Goal: Task Accomplishment & Management: Use online tool/utility

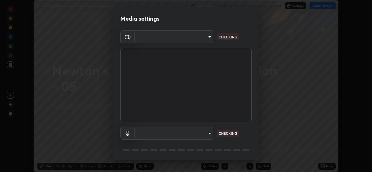
scroll to position [19, 0]
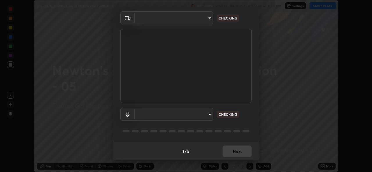
type input "8c17a5d152d90efee16c6d0123f72e1c8e3faabb66c5818a7671abbc9a97bc9a"
type input "communications"
click at [236, 152] on div "1 / 5 Next" at bounding box center [185, 151] width 145 height 19
click at [236, 151] on div "1 / 5 Next" at bounding box center [185, 151] width 145 height 19
click at [232, 152] on div "1 / 5 Next" at bounding box center [185, 151] width 145 height 19
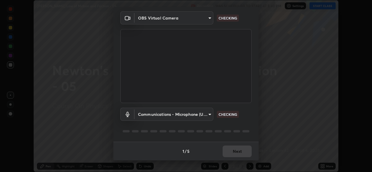
click at [230, 152] on div "1 / 5 Next" at bounding box center [185, 151] width 145 height 19
click at [231, 150] on div "1 / 5 Next" at bounding box center [185, 151] width 145 height 19
click at [230, 151] on div "1 / 5 Next" at bounding box center [185, 151] width 145 height 19
click at [232, 151] on div "1 / 5 Next" at bounding box center [185, 151] width 145 height 19
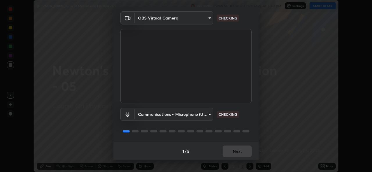
click at [235, 151] on div "1 / 5 Next" at bounding box center [185, 151] width 145 height 19
click at [236, 152] on div "1 / 5 Next" at bounding box center [185, 151] width 145 height 19
click at [233, 152] on div "1 / 5 Next" at bounding box center [185, 151] width 145 height 19
click at [234, 153] on div "1 / 5 Next" at bounding box center [185, 151] width 145 height 19
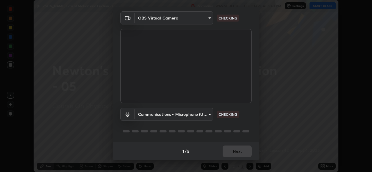
click at [235, 152] on div "1 / 5 Next" at bounding box center [185, 151] width 145 height 19
click at [236, 152] on div "1 / 5 Next" at bounding box center [185, 151] width 145 height 19
click at [236, 153] on div "1 / 5 Next" at bounding box center [185, 151] width 145 height 19
click at [237, 153] on div "1 / 5 Next" at bounding box center [185, 151] width 145 height 19
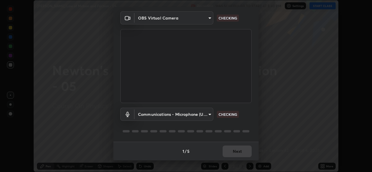
click at [235, 154] on div "1 / 5 Next" at bounding box center [185, 151] width 145 height 19
click at [234, 152] on div "1 / 5 Next" at bounding box center [185, 151] width 145 height 19
click at [233, 152] on div "1 / 5 Next" at bounding box center [185, 151] width 145 height 19
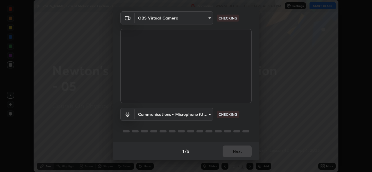
click at [231, 152] on div "1 / 5 Next" at bounding box center [185, 151] width 145 height 19
click at [231, 153] on div "1 / 5 Next" at bounding box center [185, 151] width 145 height 19
click at [233, 152] on div "1 / 5 Next" at bounding box center [185, 151] width 145 height 19
click at [233, 153] on div "1 / 5 Next" at bounding box center [185, 151] width 145 height 19
click at [236, 153] on div "1 / 5 Next" at bounding box center [185, 151] width 145 height 19
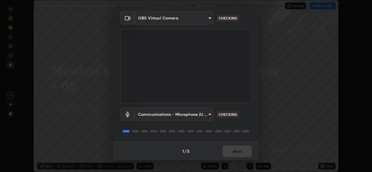
click at [236, 153] on div "1 / 5 Next" at bounding box center [185, 151] width 145 height 19
click at [234, 154] on div "1 / 5 Next" at bounding box center [185, 151] width 145 height 19
click at [234, 152] on div "1 / 5 Next" at bounding box center [185, 151] width 145 height 19
click at [237, 153] on div "1 / 5 Next" at bounding box center [185, 151] width 145 height 19
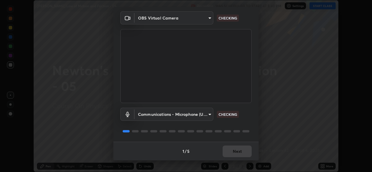
click at [237, 154] on div "1 / 5 Next" at bounding box center [185, 151] width 145 height 19
click at [231, 155] on div "1 / 5 Next" at bounding box center [185, 151] width 145 height 19
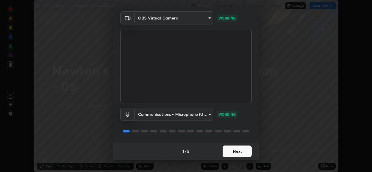
click at [243, 154] on button "Next" at bounding box center [237, 151] width 29 height 12
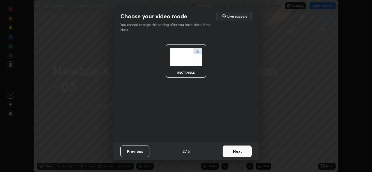
click at [241, 154] on button "Next" at bounding box center [237, 151] width 29 height 12
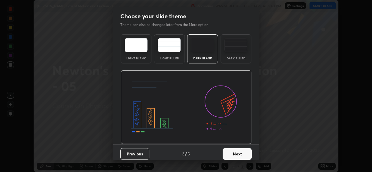
click at [241, 154] on button "Next" at bounding box center [237, 154] width 29 height 12
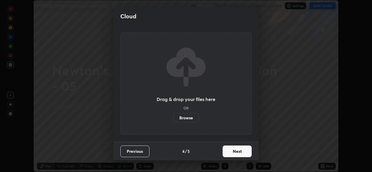
click at [238, 151] on button "Next" at bounding box center [237, 151] width 29 height 12
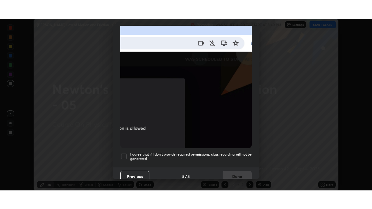
scroll to position [138, 0]
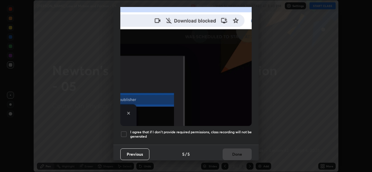
click at [232, 130] on h5 "I agree that if I don't provide required permissions, class recording will not …" at bounding box center [191, 134] width 122 height 9
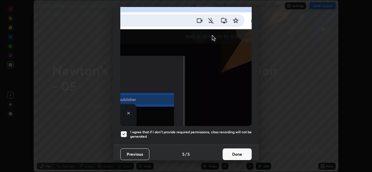
click at [236, 152] on button "Done" at bounding box center [237, 154] width 29 height 12
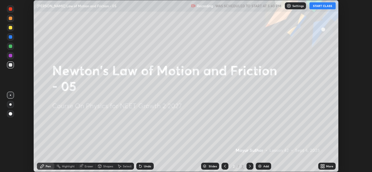
click at [322, 166] on icon at bounding box center [322, 166] width 5 height 5
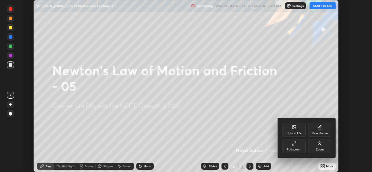
click at [292, 142] on icon at bounding box center [294, 143] width 5 height 5
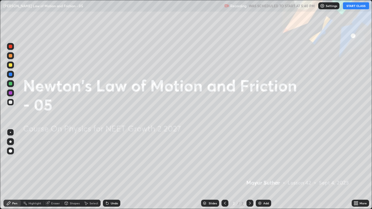
scroll to position [209, 372]
click at [347, 7] on button "START CLASS" at bounding box center [356, 5] width 26 height 7
click at [260, 172] on img at bounding box center [260, 203] width 5 height 5
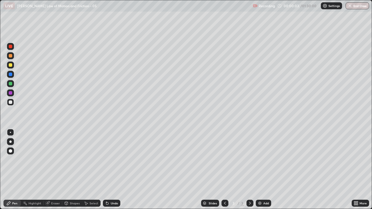
click at [14, 150] on div at bounding box center [10, 151] width 7 height 7
click at [107, 172] on icon at bounding box center [107, 203] width 5 height 5
click at [111, 172] on div "Undo" at bounding box center [111, 203] width 17 height 7
click at [10, 83] on div at bounding box center [10, 83] width 3 height 3
click at [109, 172] on div "Undo" at bounding box center [111, 203] width 17 height 7
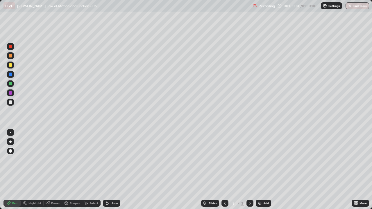
click at [10, 103] on div at bounding box center [10, 102] width 3 height 3
click at [10, 92] on div at bounding box center [10, 92] width 3 height 3
click at [10, 103] on div at bounding box center [10, 102] width 3 height 3
click at [11, 74] on div at bounding box center [10, 74] width 3 height 3
click at [116, 172] on div "Undo" at bounding box center [111, 203] width 17 height 7
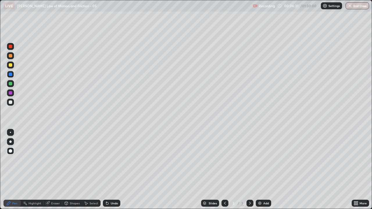
click at [112, 172] on div "Undo" at bounding box center [111, 203] width 17 height 7
click at [109, 172] on div "Undo" at bounding box center [111, 203] width 17 height 7
click at [111, 172] on div "Undo" at bounding box center [114, 203] width 7 height 3
click at [110, 172] on div "Undo" at bounding box center [111, 203] width 17 height 7
click at [11, 102] on div at bounding box center [10, 102] width 3 height 3
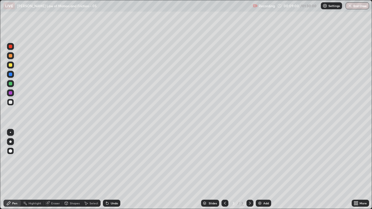
click at [263, 172] on div "Add" at bounding box center [263, 203] width 15 height 7
click at [12, 106] on div at bounding box center [10, 102] width 7 height 7
click at [12, 64] on div at bounding box center [10, 64] width 3 height 3
click at [11, 73] on div at bounding box center [10, 74] width 3 height 3
click at [12, 83] on div at bounding box center [10, 83] width 3 height 3
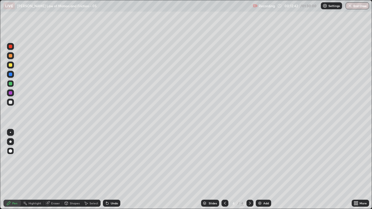
click at [53, 172] on div "Eraser" at bounding box center [53, 203] width 19 height 7
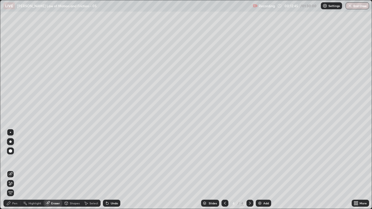
click at [12, 172] on div "Pen" at bounding box center [11, 203] width 17 height 7
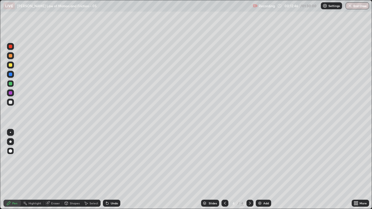
click at [10, 103] on div at bounding box center [10, 102] width 3 height 3
click at [10, 84] on div at bounding box center [10, 83] width 3 height 3
click at [10, 65] on div at bounding box center [10, 64] width 3 height 3
click at [9, 65] on div at bounding box center [10, 64] width 3 height 3
click at [9, 57] on div at bounding box center [10, 55] width 7 height 7
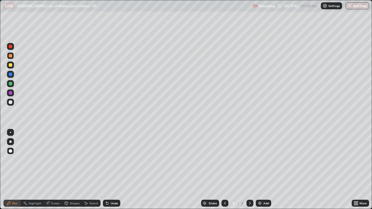
click at [8, 64] on div at bounding box center [10, 65] width 7 height 7
click at [263, 172] on div "Add" at bounding box center [263, 203] width 15 height 7
click at [10, 56] on div at bounding box center [10, 55] width 3 height 3
click at [10, 65] on div at bounding box center [10, 64] width 3 height 3
click at [11, 84] on div at bounding box center [10, 83] width 3 height 3
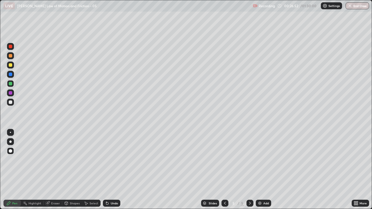
click at [11, 86] on div at bounding box center [10, 83] width 7 height 7
click at [224, 172] on icon at bounding box center [225, 203] width 5 height 5
click at [10, 102] on div at bounding box center [10, 102] width 3 height 3
click at [249, 172] on icon at bounding box center [250, 203] width 5 height 5
click at [263, 172] on div "Add" at bounding box center [263, 203] width 15 height 7
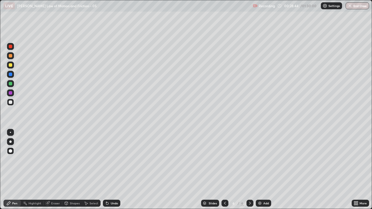
click at [12, 45] on div at bounding box center [10, 46] width 7 height 7
click at [12, 75] on div at bounding box center [10, 74] width 3 height 3
click at [10, 46] on div at bounding box center [10, 46] width 3 height 3
click at [13, 93] on div at bounding box center [10, 93] width 7 height 7
click at [114, 172] on div "Undo" at bounding box center [114, 203] width 7 height 3
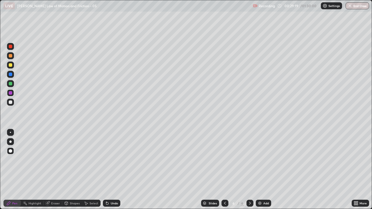
click at [115, 172] on div "Undo" at bounding box center [114, 203] width 7 height 3
click at [111, 172] on div "Undo" at bounding box center [114, 203] width 7 height 3
click at [109, 172] on div "Undo" at bounding box center [111, 203] width 17 height 7
click at [13, 66] on div at bounding box center [10, 65] width 7 height 7
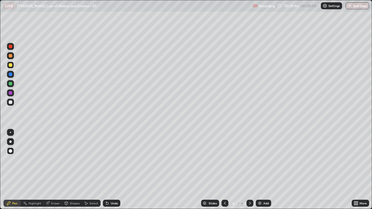
click at [156, 172] on div "Slides 6 / 6 Add" at bounding box center [235, 204] width 231 height 12
click at [11, 84] on div at bounding box center [10, 83] width 3 height 3
click at [264, 172] on div "Add" at bounding box center [263, 203] width 15 height 7
click at [12, 102] on div at bounding box center [10, 102] width 3 height 3
click at [11, 92] on div at bounding box center [10, 92] width 3 height 3
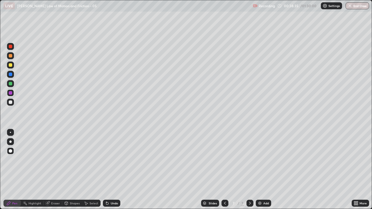
click at [51, 172] on div "Eraser" at bounding box center [53, 203] width 19 height 7
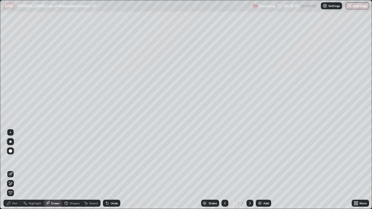
click at [66, 172] on icon at bounding box center [66, 204] width 0 height 2
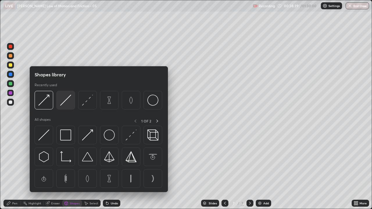
click at [66, 104] on img at bounding box center [65, 100] width 11 height 11
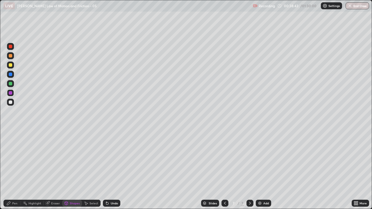
click at [16, 172] on div "Pen" at bounding box center [14, 203] width 5 height 3
click at [11, 86] on div at bounding box center [10, 83] width 7 height 7
click at [83, 4] on p "[PERSON_NAME] Law of Motion and Friction - 05" at bounding box center [57, 5] width 80 height 5
click at [13, 65] on div at bounding box center [10, 65] width 7 height 7
click at [10, 94] on div at bounding box center [10, 92] width 3 height 3
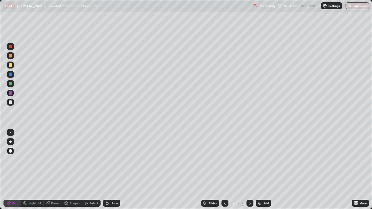
click at [11, 84] on div at bounding box center [10, 83] width 3 height 3
click at [260, 172] on img at bounding box center [260, 203] width 5 height 5
click at [10, 103] on div at bounding box center [10, 102] width 3 height 3
click at [11, 57] on div at bounding box center [10, 55] width 3 height 3
click at [110, 172] on div "Undo" at bounding box center [111, 203] width 17 height 7
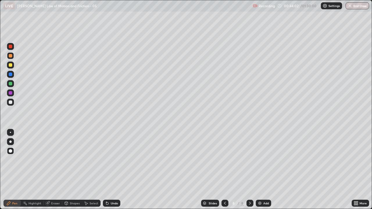
click at [107, 172] on icon at bounding box center [107, 204] width 2 height 2
click at [106, 172] on icon at bounding box center [107, 204] width 2 height 2
click at [53, 172] on div "Eraser" at bounding box center [55, 203] width 9 height 3
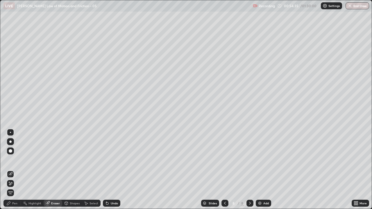
click at [10, 172] on span "Erase all" at bounding box center [10, 192] width 6 height 3
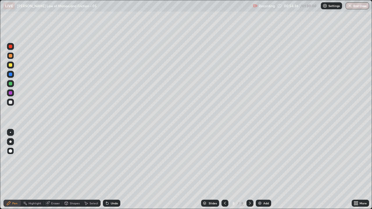
click at [11, 102] on div at bounding box center [10, 102] width 3 height 3
click at [113, 172] on div "Undo" at bounding box center [114, 203] width 7 height 3
click at [113, 172] on div "Undo" at bounding box center [111, 203] width 17 height 7
click at [114, 172] on div "Undo" at bounding box center [114, 203] width 7 height 3
click at [112, 172] on div "Undo" at bounding box center [114, 203] width 7 height 3
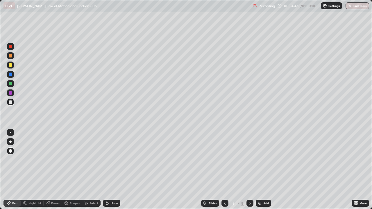
click at [107, 172] on icon at bounding box center [107, 204] width 2 height 2
click at [113, 172] on div "Undo" at bounding box center [111, 203] width 17 height 7
click at [12, 66] on div at bounding box center [10, 64] width 3 height 3
click at [13, 102] on div at bounding box center [10, 102] width 7 height 7
click at [111, 172] on div "Undo" at bounding box center [114, 203] width 7 height 3
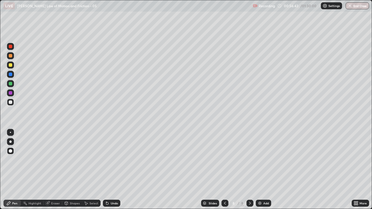
click at [11, 64] on div at bounding box center [10, 64] width 3 height 3
click at [260, 172] on img at bounding box center [260, 203] width 5 height 5
click at [10, 103] on div at bounding box center [10, 102] width 3 height 3
click at [12, 66] on div at bounding box center [10, 64] width 3 height 3
click at [11, 85] on div at bounding box center [10, 83] width 3 height 3
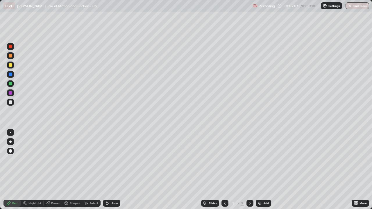
click at [261, 172] on img at bounding box center [260, 203] width 5 height 5
click at [10, 103] on div at bounding box center [10, 102] width 3 height 3
click at [107, 172] on icon at bounding box center [107, 204] width 2 height 2
click at [111, 172] on div "Undo" at bounding box center [114, 203] width 7 height 3
click at [116, 172] on div "Undo" at bounding box center [111, 203] width 17 height 7
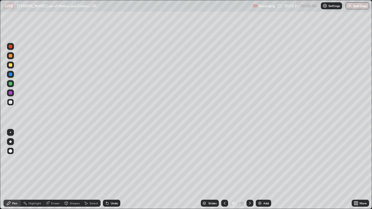
click at [110, 172] on div "Undo" at bounding box center [111, 203] width 17 height 7
click at [114, 172] on div "Undo" at bounding box center [114, 203] width 7 height 3
click at [113, 172] on div "Undo" at bounding box center [111, 203] width 17 height 7
click at [11, 84] on div at bounding box center [10, 83] width 3 height 3
click at [11, 101] on div at bounding box center [10, 102] width 3 height 3
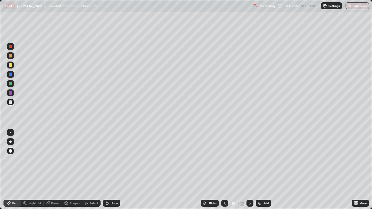
click at [10, 65] on div at bounding box center [10, 64] width 3 height 3
click at [11, 104] on div at bounding box center [10, 102] width 7 height 7
click at [12, 65] on div at bounding box center [10, 64] width 3 height 3
click at [260, 172] on img at bounding box center [260, 203] width 5 height 5
click at [13, 103] on div at bounding box center [10, 102] width 7 height 7
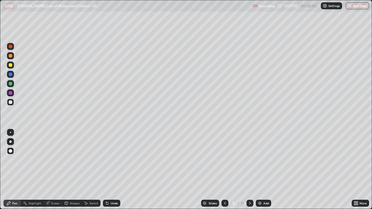
click at [10, 66] on div at bounding box center [10, 64] width 3 height 3
click at [347, 6] on button "End Class" at bounding box center [358, 5] width 24 height 7
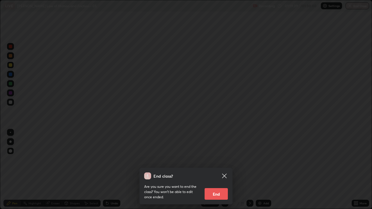
click at [214, 172] on button "End" at bounding box center [216, 194] width 23 height 12
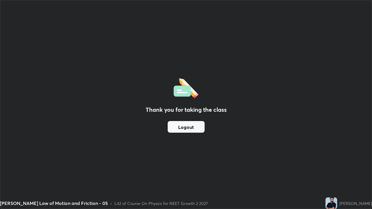
click at [193, 130] on button "Logout" at bounding box center [186, 127] width 37 height 12
click at [201, 131] on button "Logout" at bounding box center [186, 127] width 37 height 12
click at [197, 125] on button "Logout" at bounding box center [186, 127] width 37 height 12
click at [187, 126] on button "Logout" at bounding box center [186, 127] width 37 height 12
click at [189, 124] on button "Logout" at bounding box center [186, 127] width 37 height 12
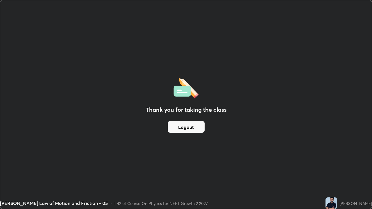
click at [188, 125] on button "Logout" at bounding box center [186, 127] width 37 height 12
click at [188, 128] on button "Logout" at bounding box center [186, 127] width 37 height 12
click at [188, 130] on button "Logout" at bounding box center [186, 127] width 37 height 12
click at [195, 123] on button "Logout" at bounding box center [186, 127] width 37 height 12
click at [189, 129] on button "Logout" at bounding box center [186, 127] width 37 height 12
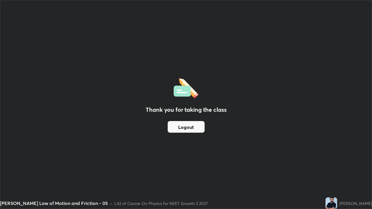
click at [188, 130] on button "Logout" at bounding box center [186, 127] width 37 height 12
click at [189, 129] on button "Logout" at bounding box center [186, 127] width 37 height 12
click at [190, 129] on button "Logout" at bounding box center [186, 127] width 37 height 12
click at [184, 125] on button "Logout" at bounding box center [186, 127] width 37 height 12
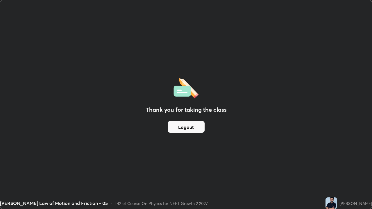
click at [183, 127] on button "Logout" at bounding box center [186, 127] width 37 height 12
